Goal: Information Seeking & Learning: Learn about a topic

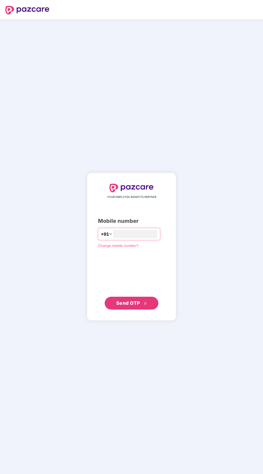
click at [148, 239] on input "number" at bounding box center [135, 234] width 44 height 9
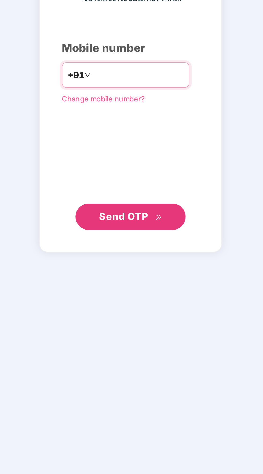
type input "**********"
click at [139, 306] on span "Send OTP" at bounding box center [128, 303] width 24 height 6
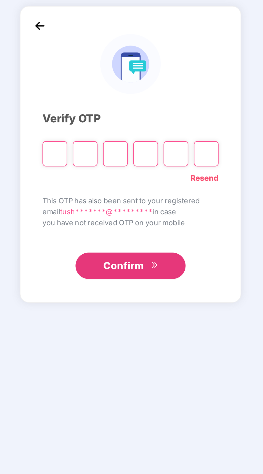
scroll to position [1, 0]
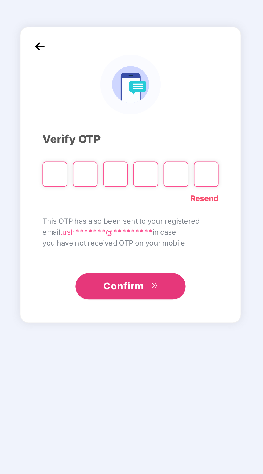
click at [96, 253] on input "Please enter verification code. Digit 1" at bounding box center [94, 246] width 12 height 12
type input "*"
click at [141, 253] on input "Digit 4" at bounding box center [139, 246] width 12 height 12
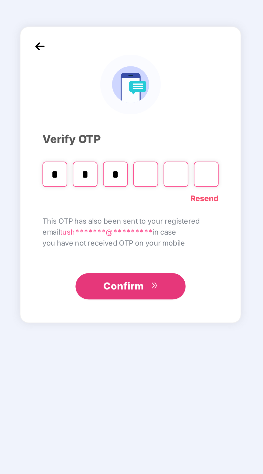
type input "*"
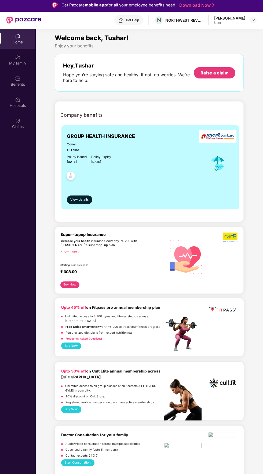
click at [17, 82] on div "Benefits" at bounding box center [17, 84] width 35 height 5
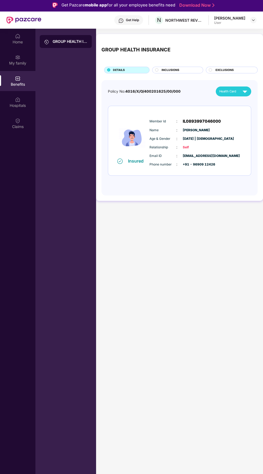
click at [224, 68] on span "EXCLUSIONS" at bounding box center [224, 70] width 18 height 4
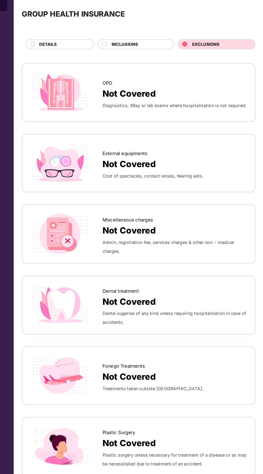
scroll to position [0, 0]
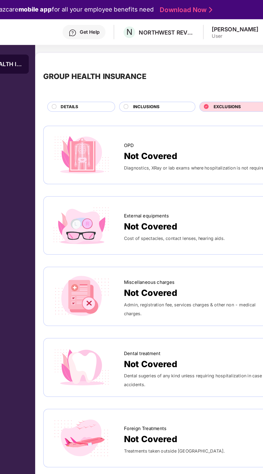
click at [175, 70] on span "INCLUSIONS" at bounding box center [170, 71] width 18 height 4
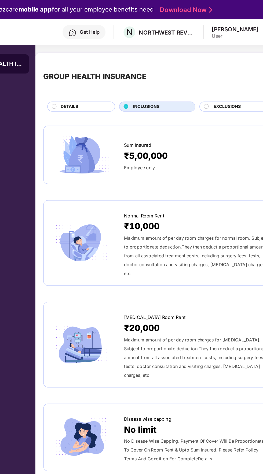
click at [131, 72] on div "DETAILS" at bounding box center [128, 71] width 36 height 5
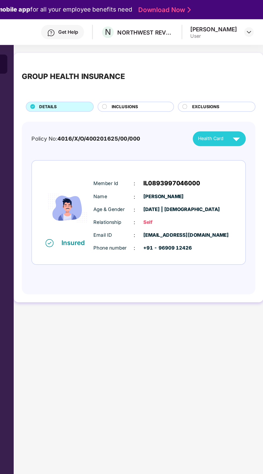
click at [231, 92] on span "Health Card" at bounding box center [227, 93] width 17 height 5
click at [237, 105] on div "[PERSON_NAME]" at bounding box center [235, 105] width 35 height 6
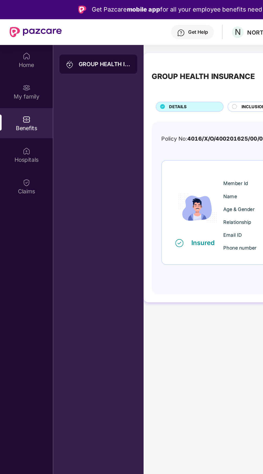
click at [132, 18] on div "Get Help" at bounding box center [128, 22] width 29 height 10
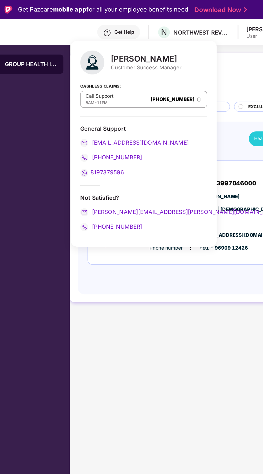
click at [124, 103] on span "[PHONE_NUMBER]" at bounding box center [127, 105] width 35 height 5
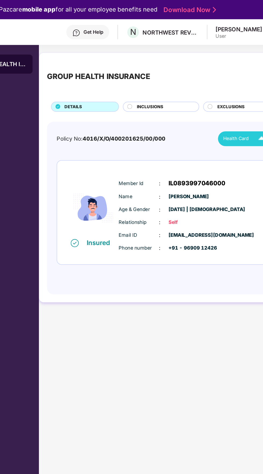
click at [138, 21] on div "Get Help" at bounding box center [132, 21] width 13 height 4
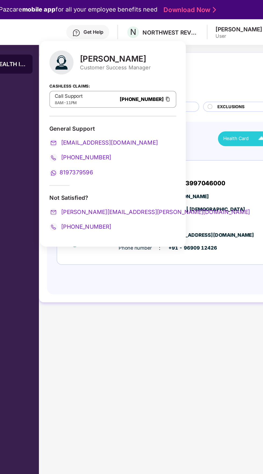
click at [140, 18] on div "Get Help" at bounding box center [128, 22] width 29 height 10
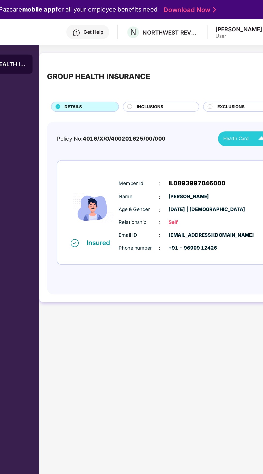
click at [177, 70] on span "INCLUSIONS" at bounding box center [170, 71] width 18 height 4
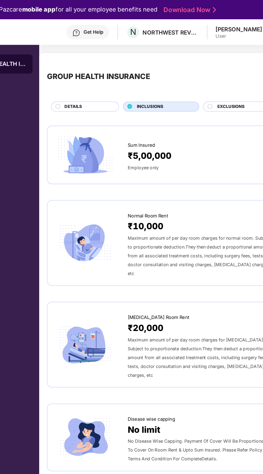
click at [168, 70] on span "INCLUSIONS" at bounding box center [170, 71] width 18 height 4
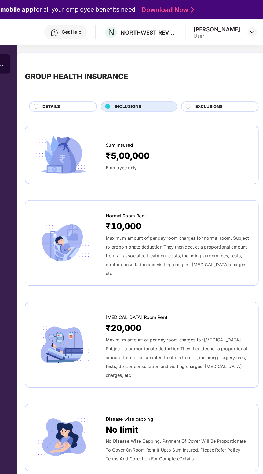
click at [228, 69] on span "EXCLUSIONS" at bounding box center [224, 71] width 18 height 4
